Goal: Navigation & Orientation: Find specific page/section

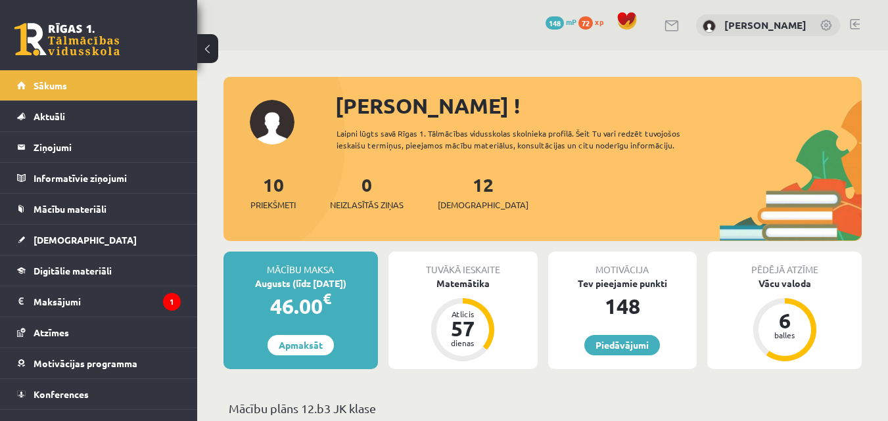
scroll to position [131, 0]
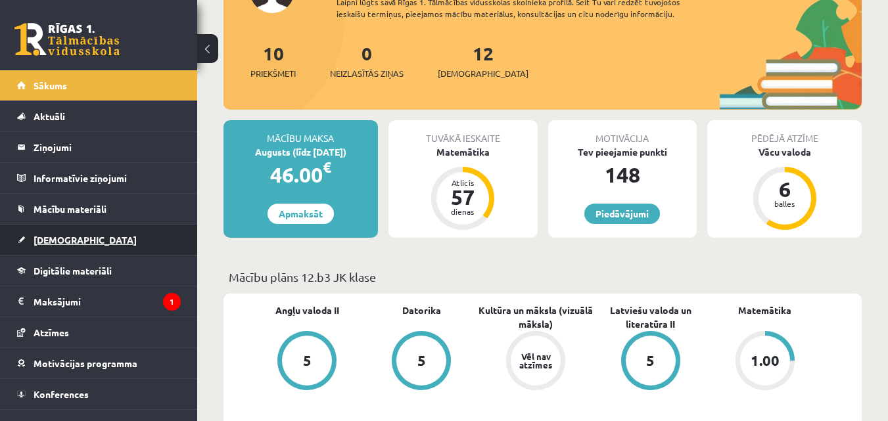
click at [130, 248] on link "[DEMOGRAPHIC_DATA]" at bounding box center [99, 240] width 164 height 30
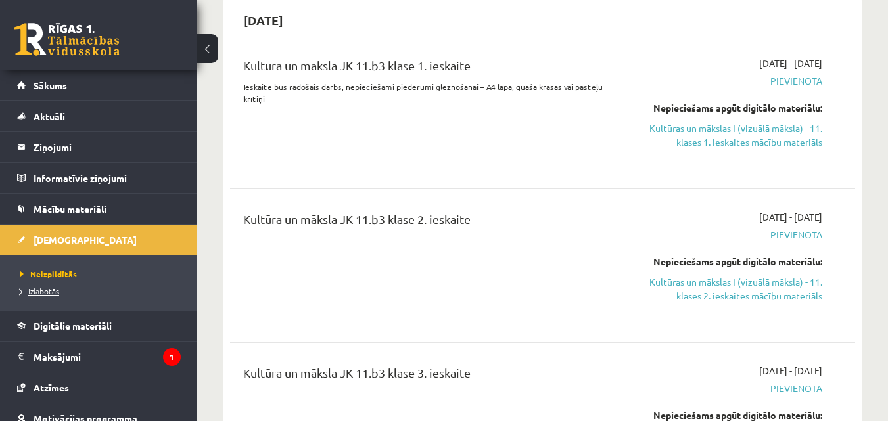
click at [101, 290] on link "Izlabotās" at bounding box center [102, 291] width 164 height 12
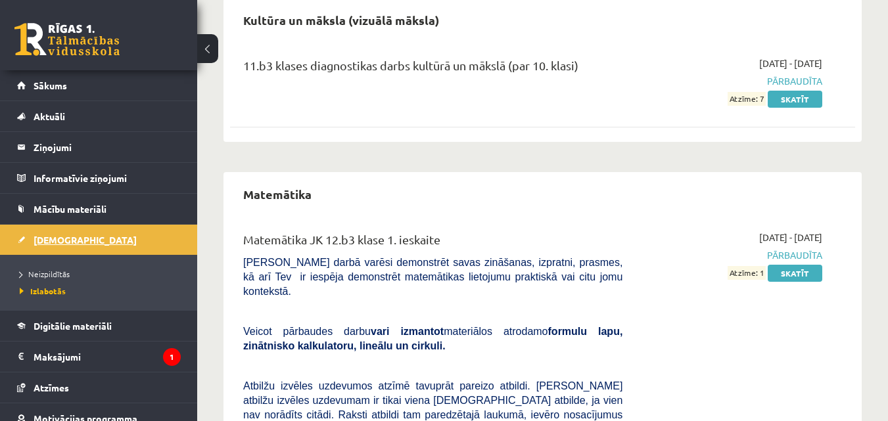
click at [149, 240] on link "[DEMOGRAPHIC_DATA]" at bounding box center [99, 240] width 164 height 30
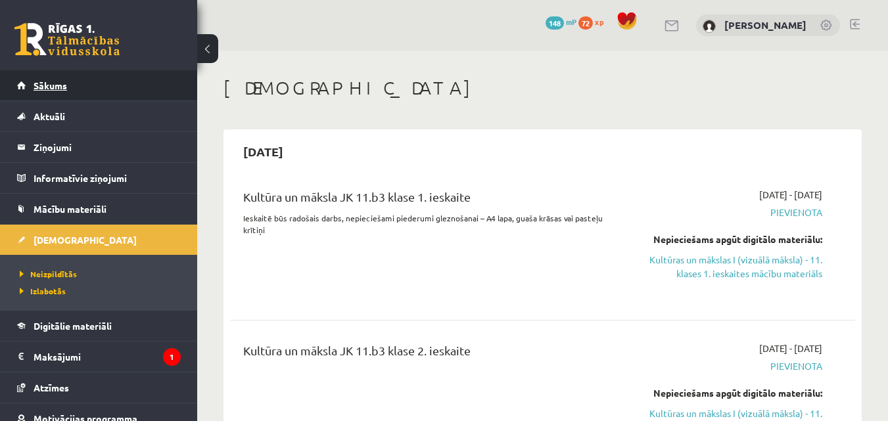
click at [76, 89] on link "Sākums" at bounding box center [99, 85] width 164 height 30
